Goal: Transaction & Acquisition: Purchase product/service

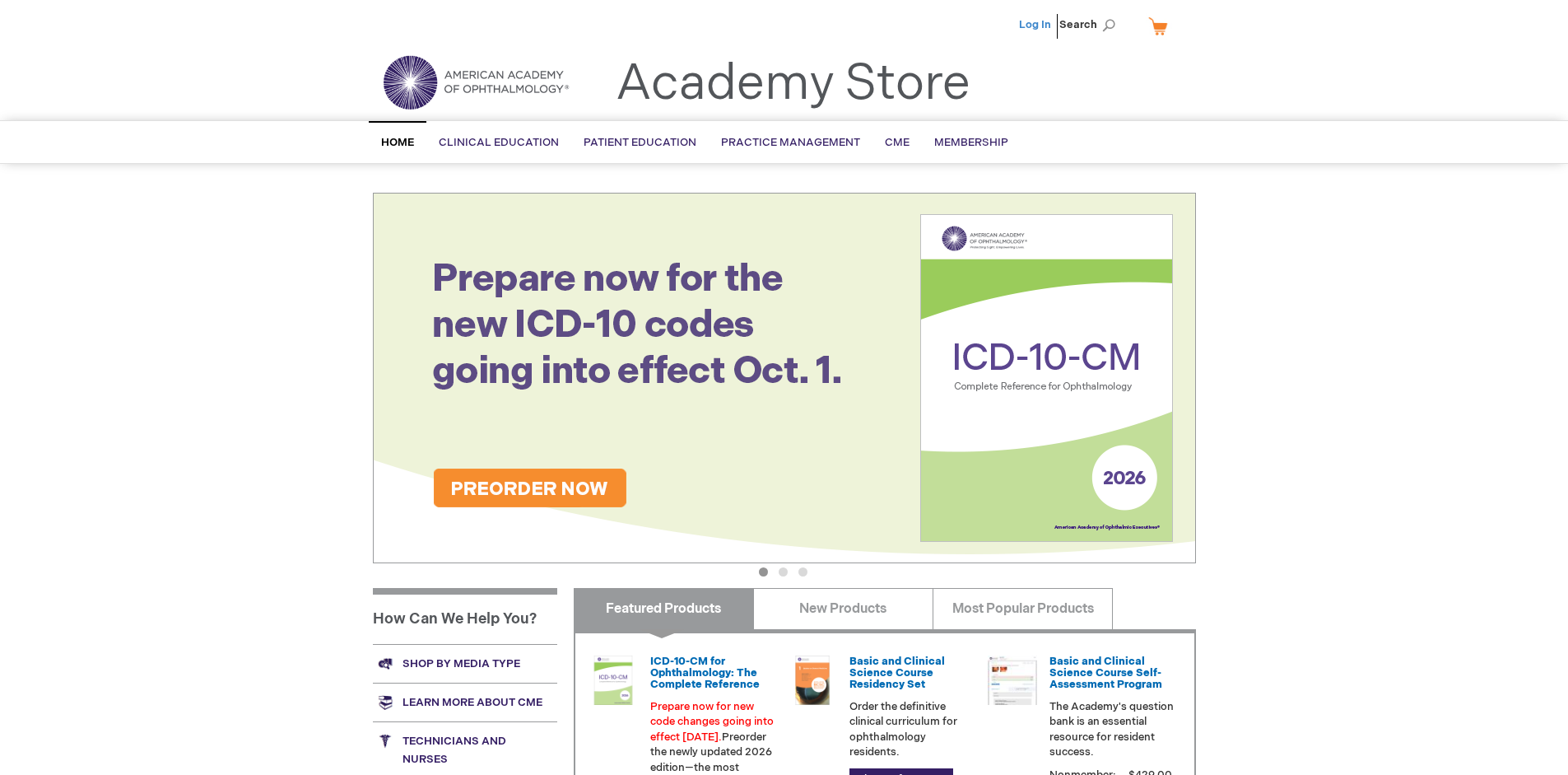
click at [1036, 25] on link "Log In" at bounding box center [1035, 24] width 32 height 13
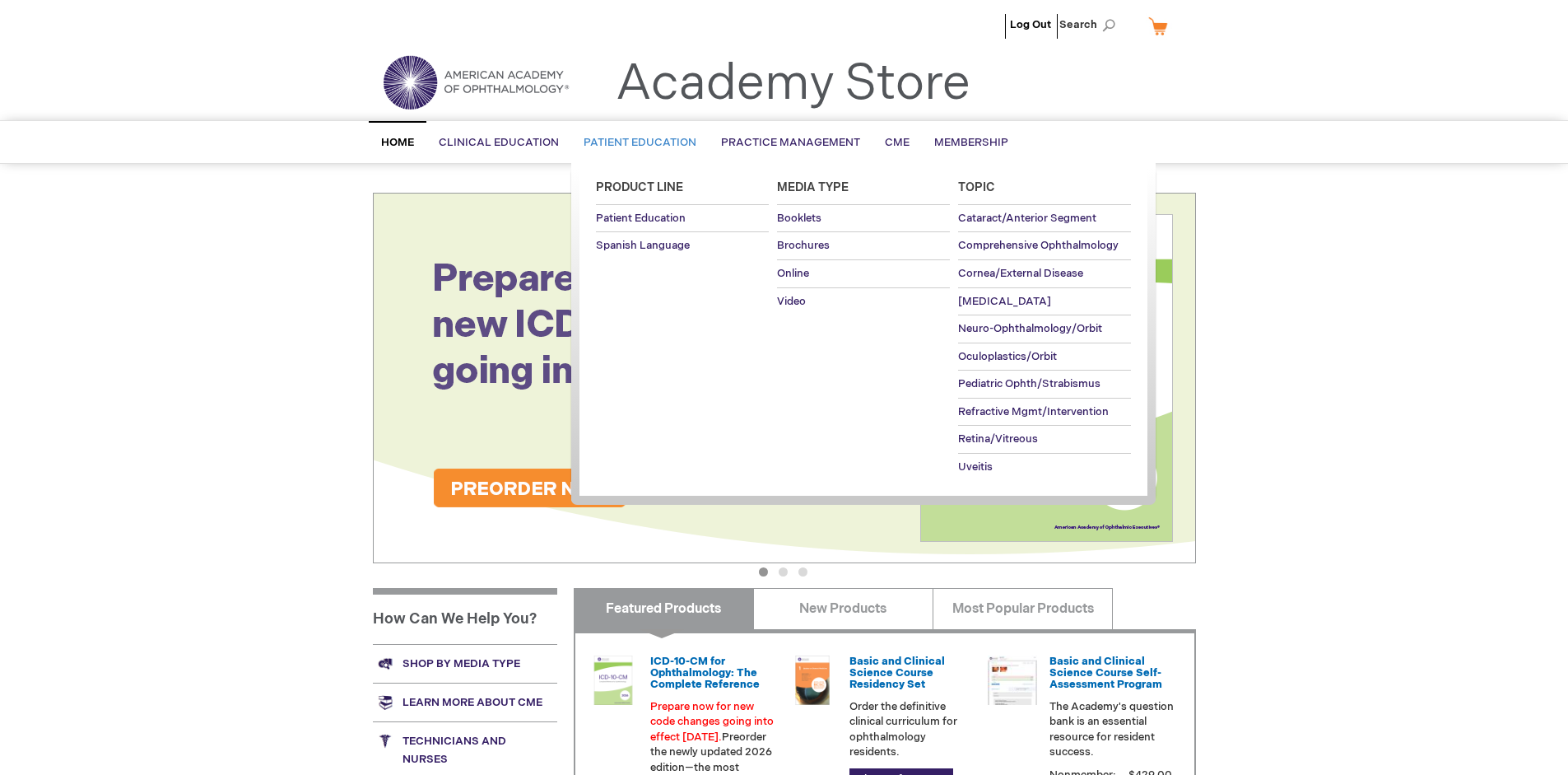
click at [636, 143] on span "Patient Education" at bounding box center [639, 142] width 112 height 13
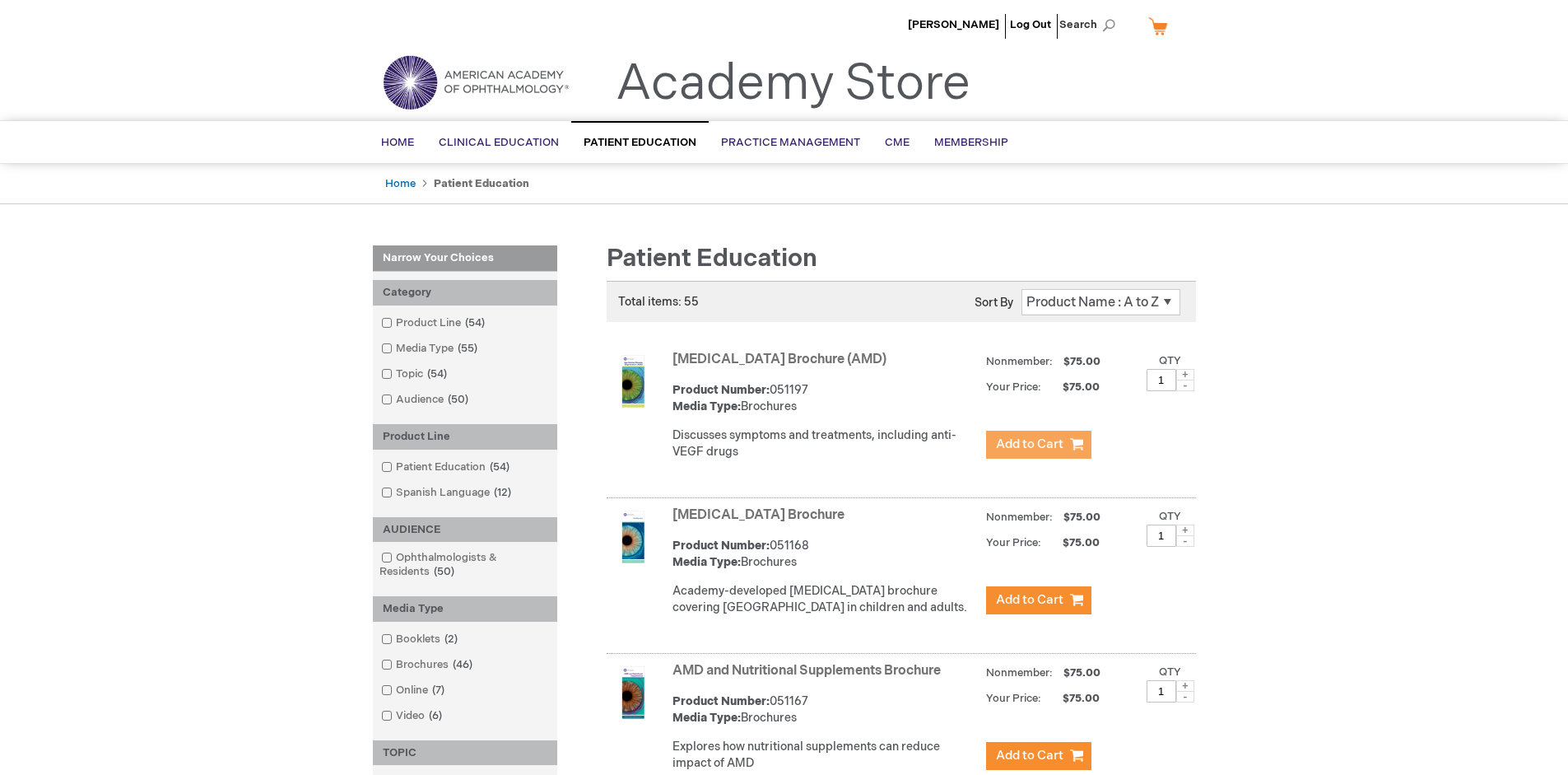
click at [1038, 445] on span "Add to Cart" at bounding box center [1030, 445] width 67 height 16
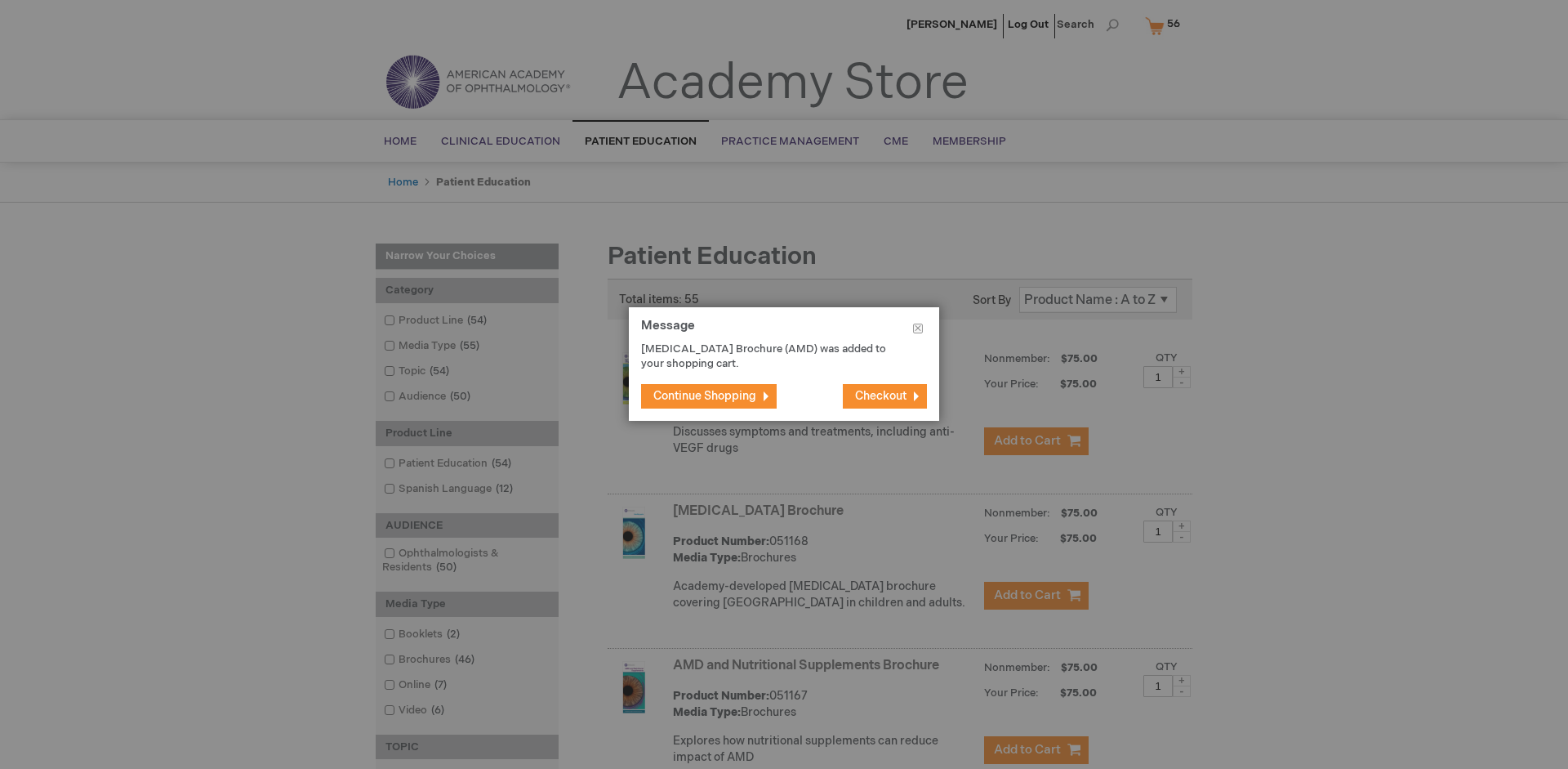
click at [705, 395] on span "Continue Shopping" at bounding box center [705, 395] width 103 height 14
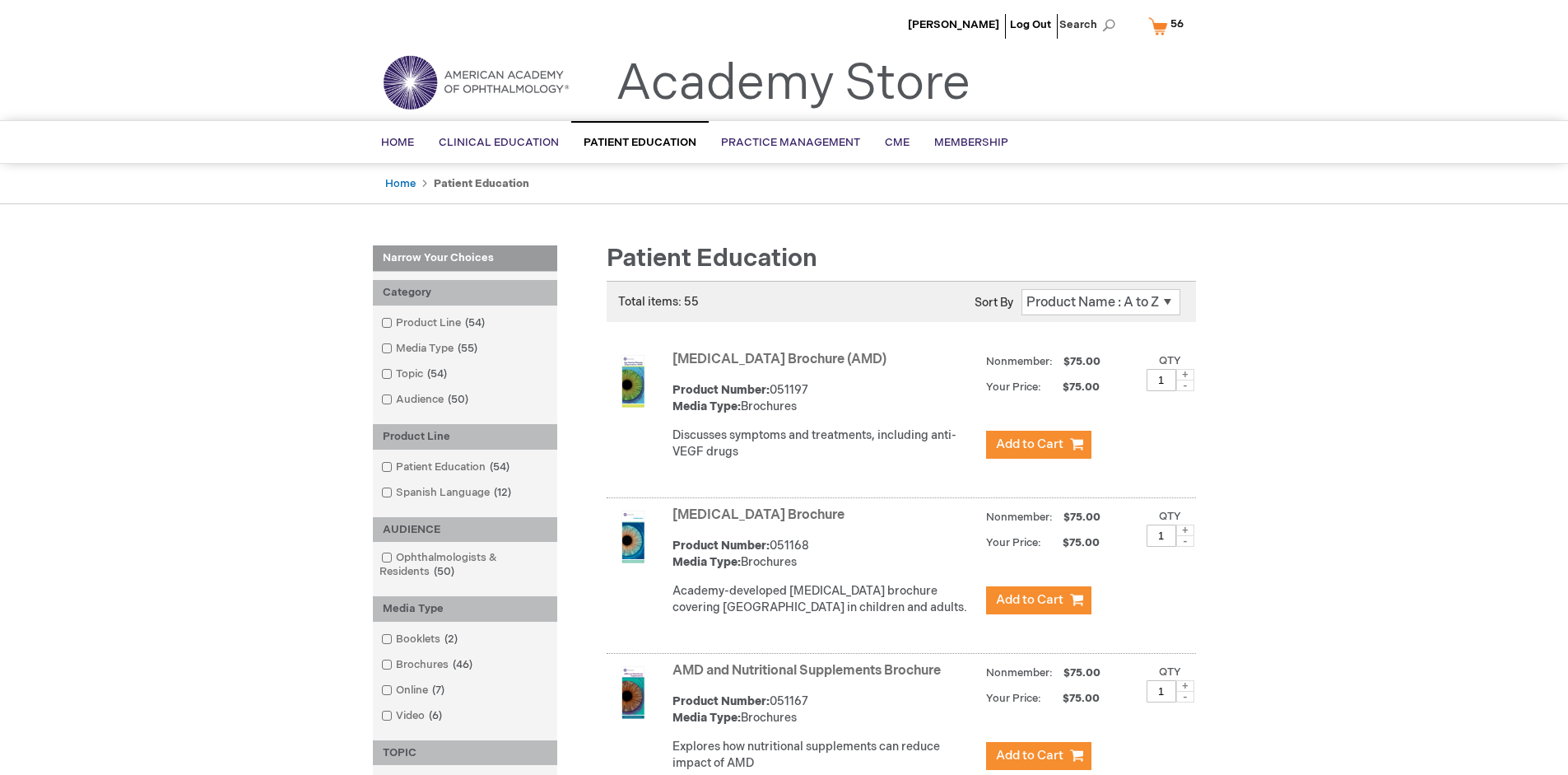
click at [810, 678] on link "AMD and Nutritional Supplements Brochure" at bounding box center [806, 670] width 268 height 16
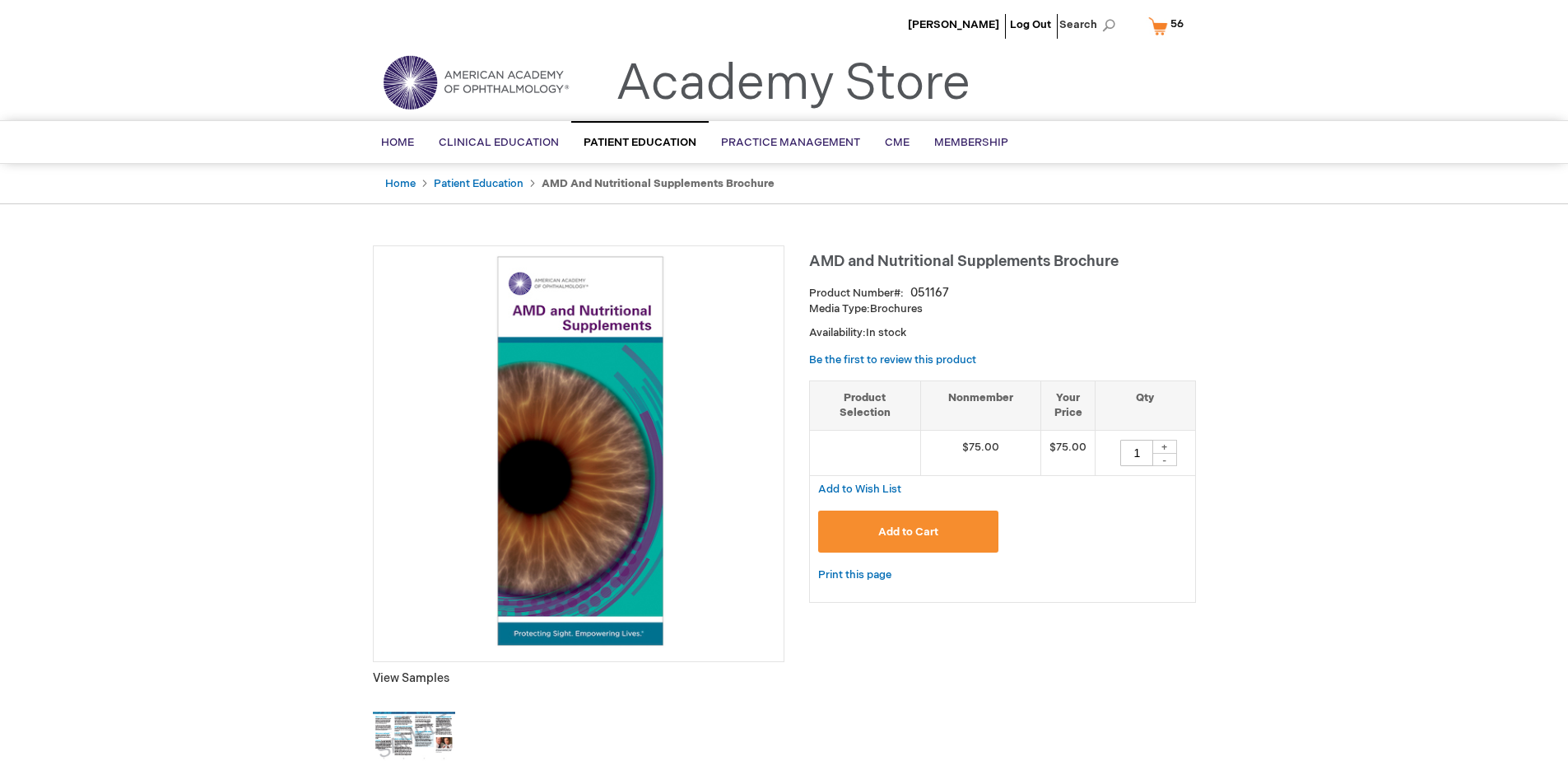
type input "1"
click at [908, 531] on span "Add to Cart" at bounding box center [908, 531] width 60 height 13
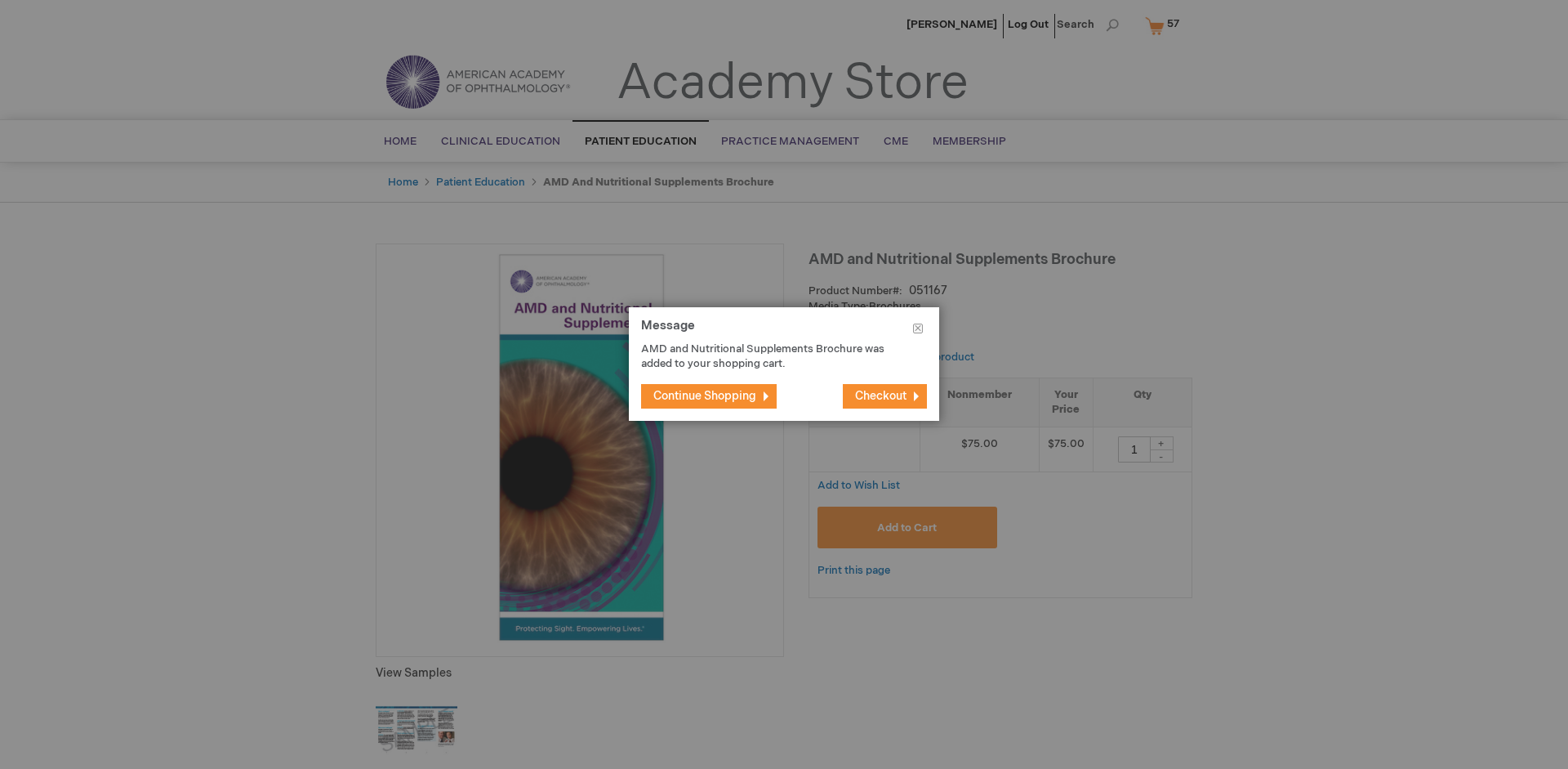
click at [705, 395] on span "Continue Shopping" at bounding box center [705, 395] width 103 height 14
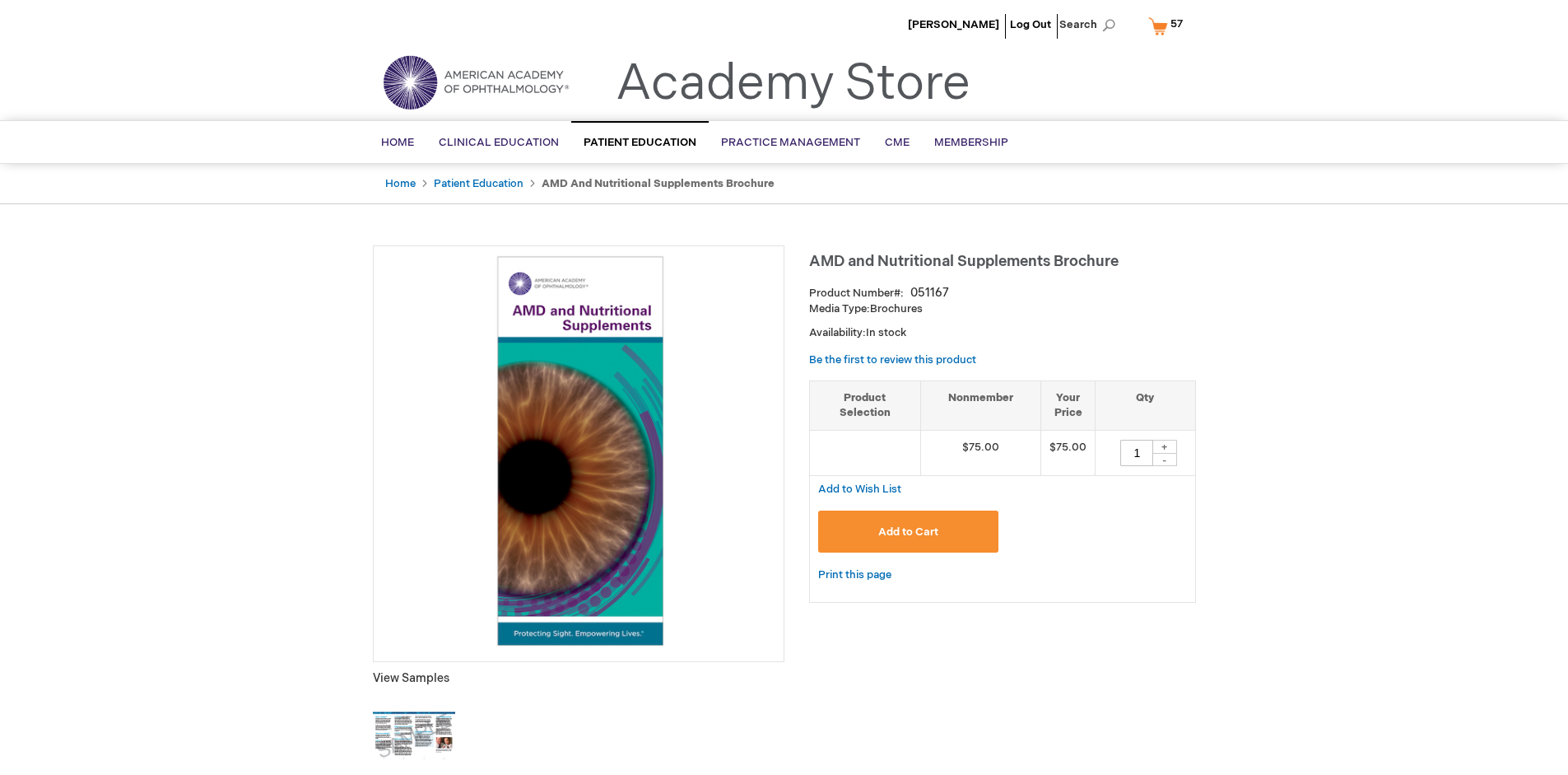
click at [1169, 26] on span "57 57 items" at bounding box center [1177, 24] width 18 height 19
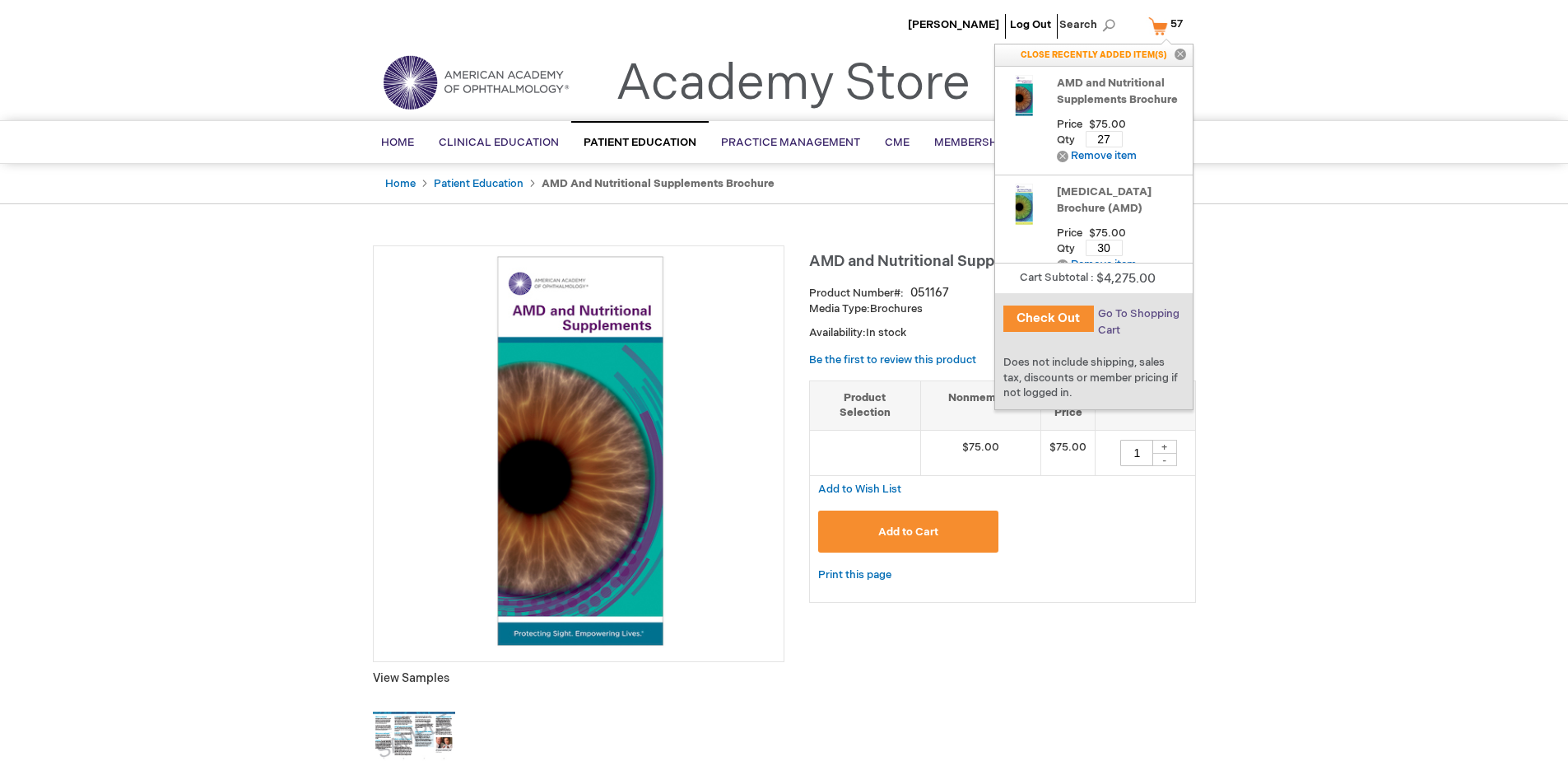
click at [1138, 314] on span "Go To Shopping Cart" at bounding box center [1139, 322] width 81 height 29
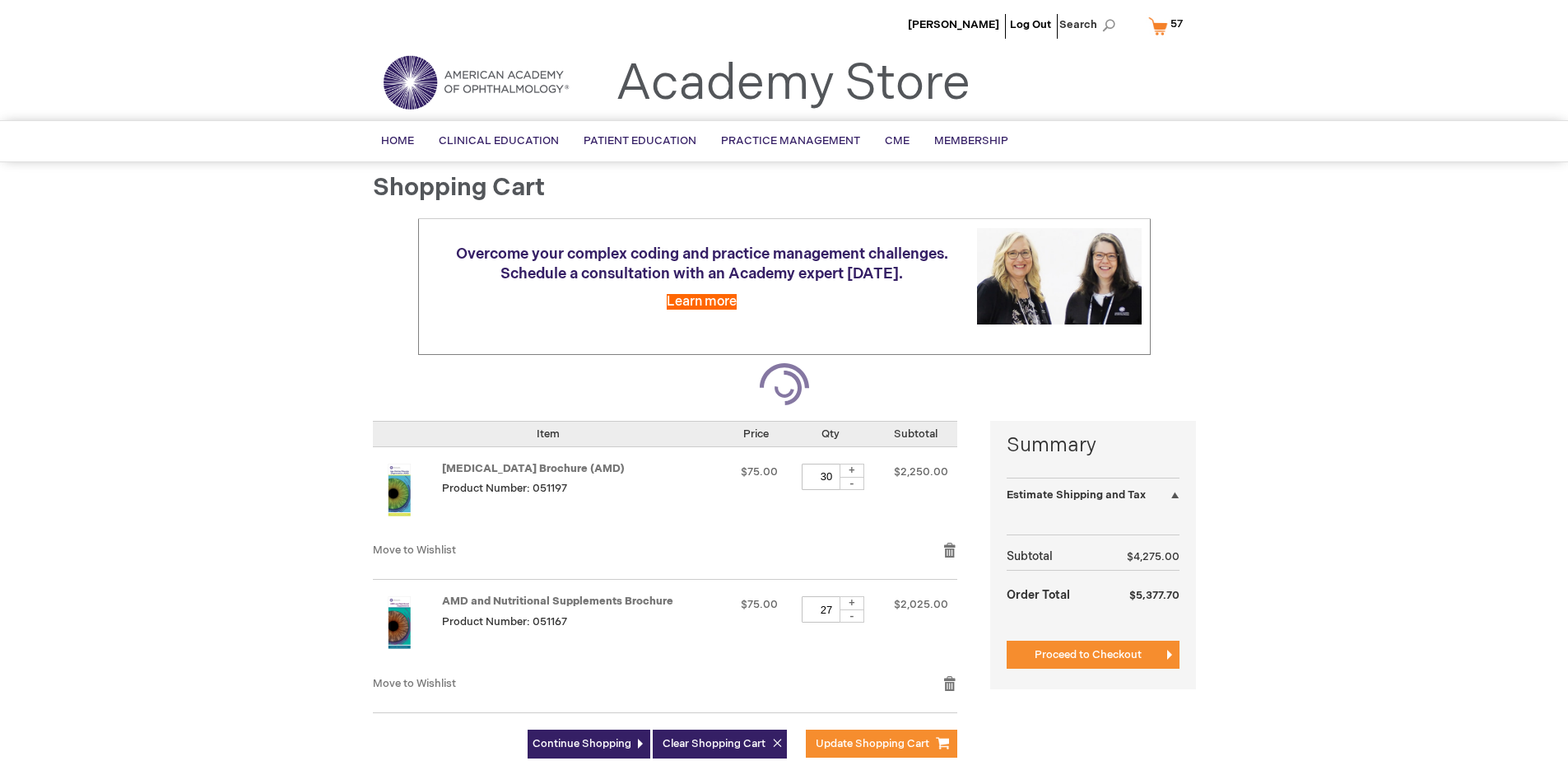
select select "US"
select select "41"
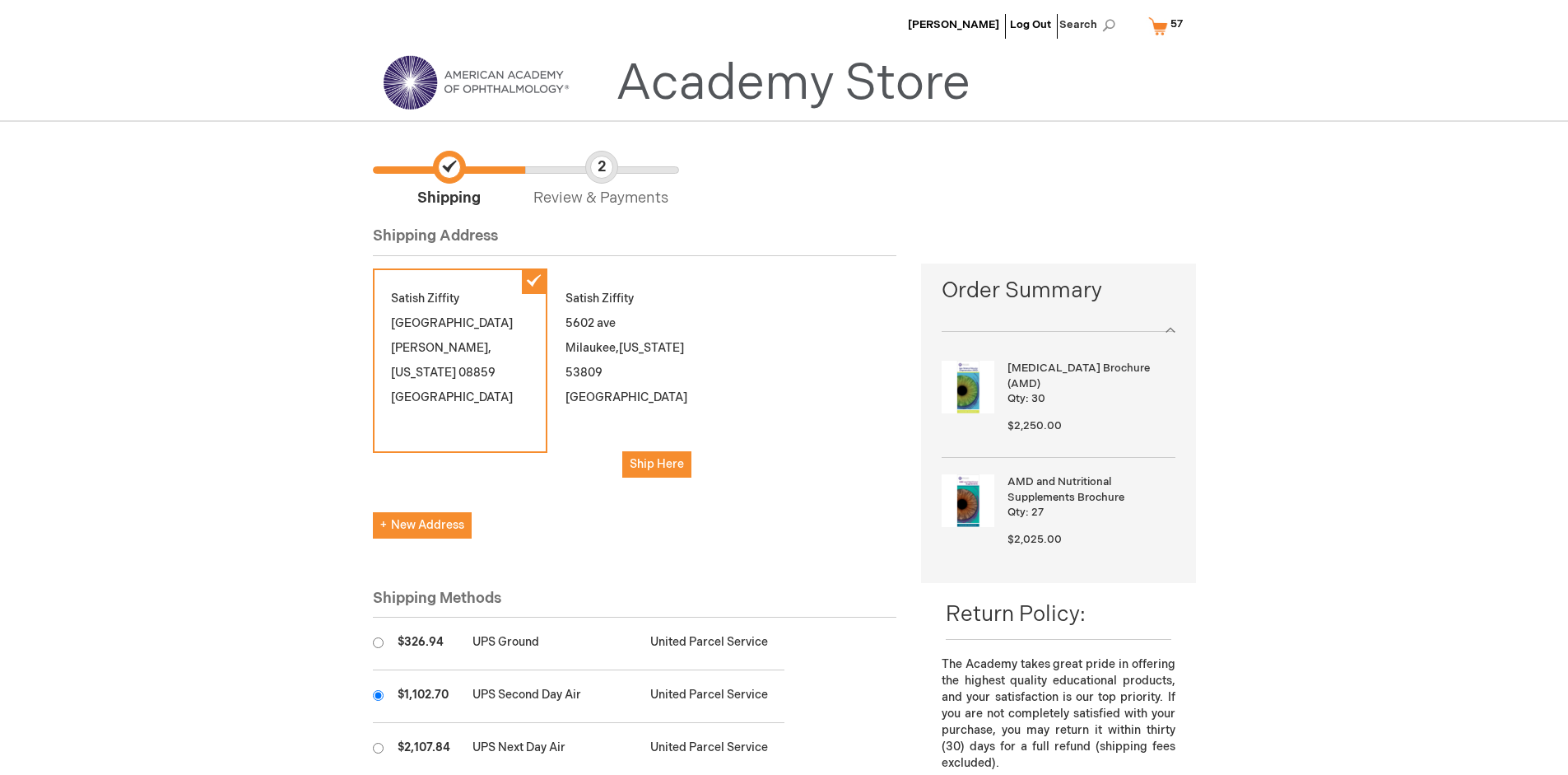
click at [378, 694] on input "radio" at bounding box center [378, 695] width 11 height 11
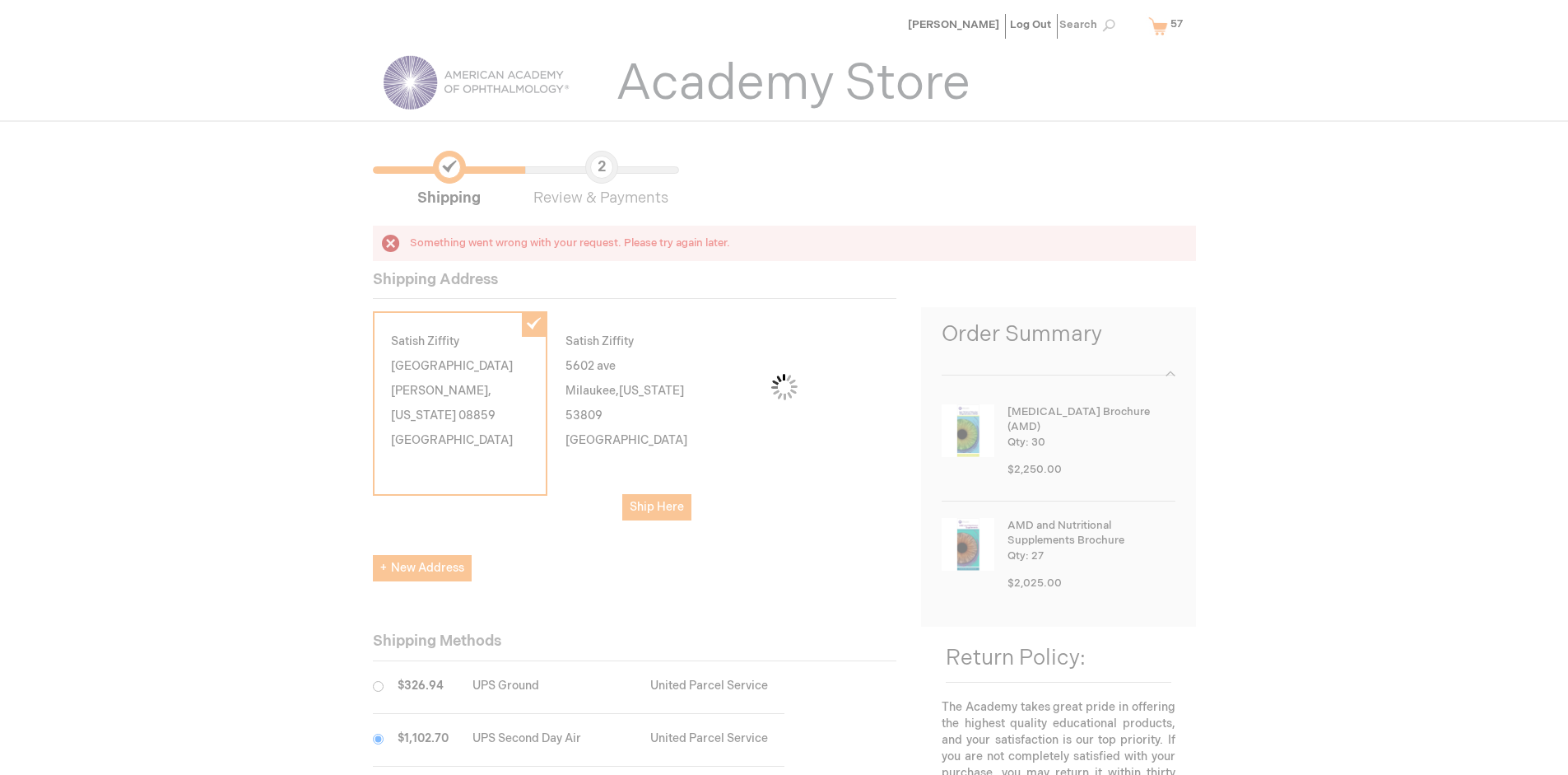
scroll to position [82, 0]
